Goal: Information Seeking & Learning: Learn about a topic

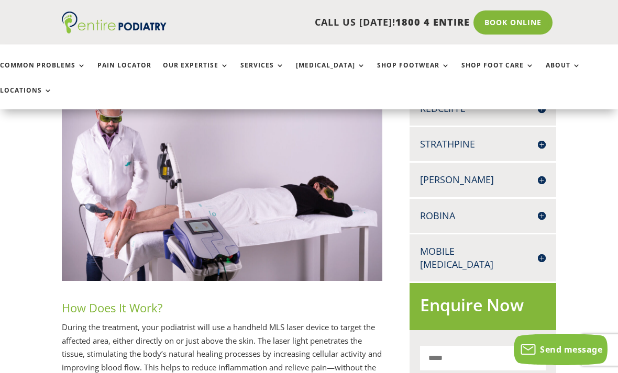
scroll to position [477, 0]
click at [120, 74] on link "Pain Locator" at bounding box center [124, 73] width 54 height 23
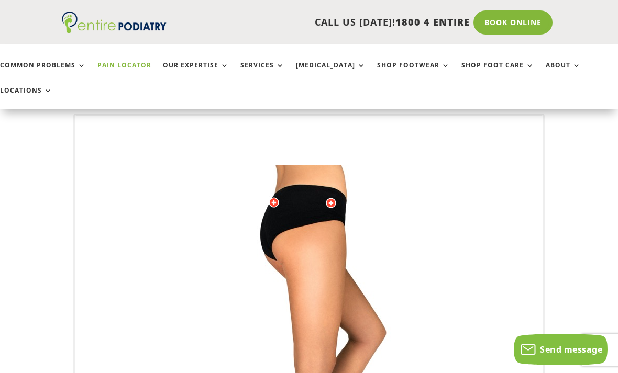
scroll to position [101, 0]
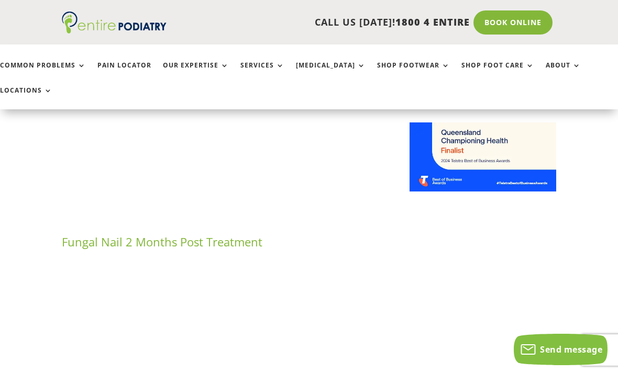
scroll to position [853, 0]
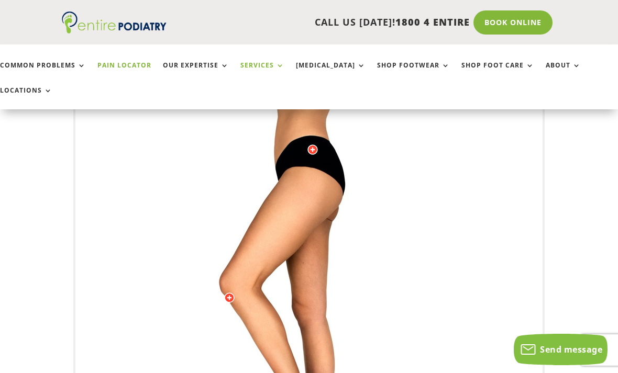
scroll to position [169, 0]
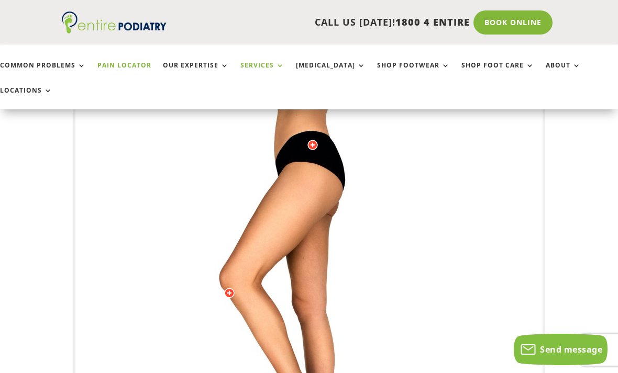
click at [269, 69] on link "Services" at bounding box center [262, 73] width 44 height 23
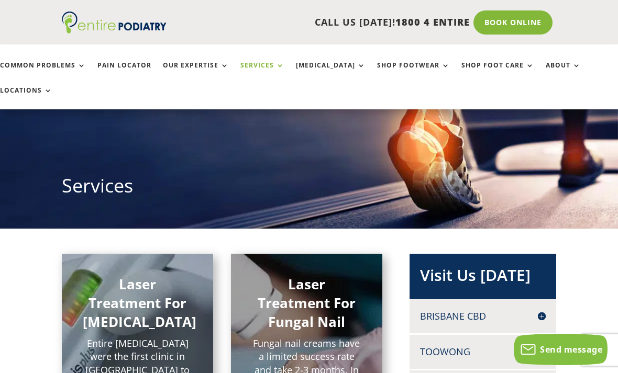
scroll to position [65, 0]
click at [264, 64] on link "Services" at bounding box center [262, 73] width 44 height 23
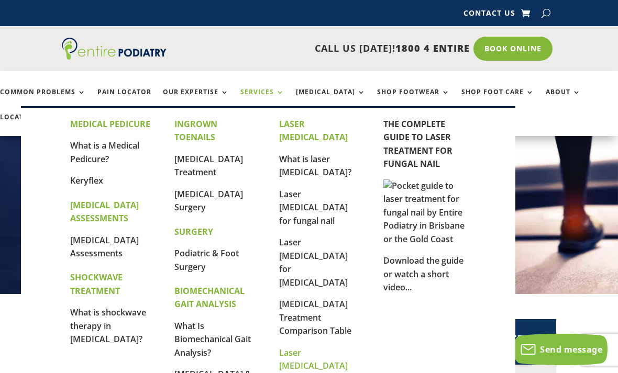
click at [319, 347] on link "Laser [MEDICAL_DATA] for psoarisis" at bounding box center [313, 366] width 69 height 38
